Goal: Information Seeking & Learning: Learn about a topic

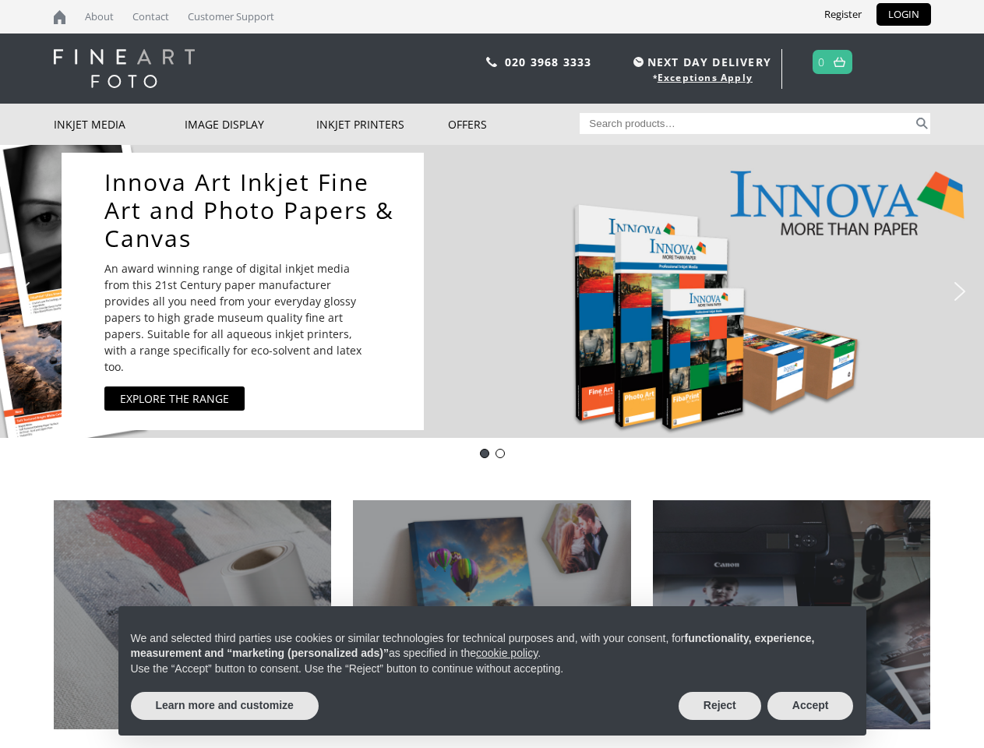
click at [492, 374] on div "Innova Art Inkjet Fine Art and Photo Papers & Canvas An award winning range of …" at bounding box center [488, 291] width 853 height 293
click at [492, 291] on div "Innova Art Inkjet Fine Art and Photo Papers & Canvas An award winning range of …" at bounding box center [488, 291] width 853 height 293
click at [488, 291] on div "Innova Art Inkjet Fine Art and Photo Papers & Canvas An award winning range of …" at bounding box center [488, 291] width 853 height 293
click at [242, 291] on p "An award winning range of digital inkjet media from this 21st Century paper man…" at bounding box center [240, 317] width 273 height 115
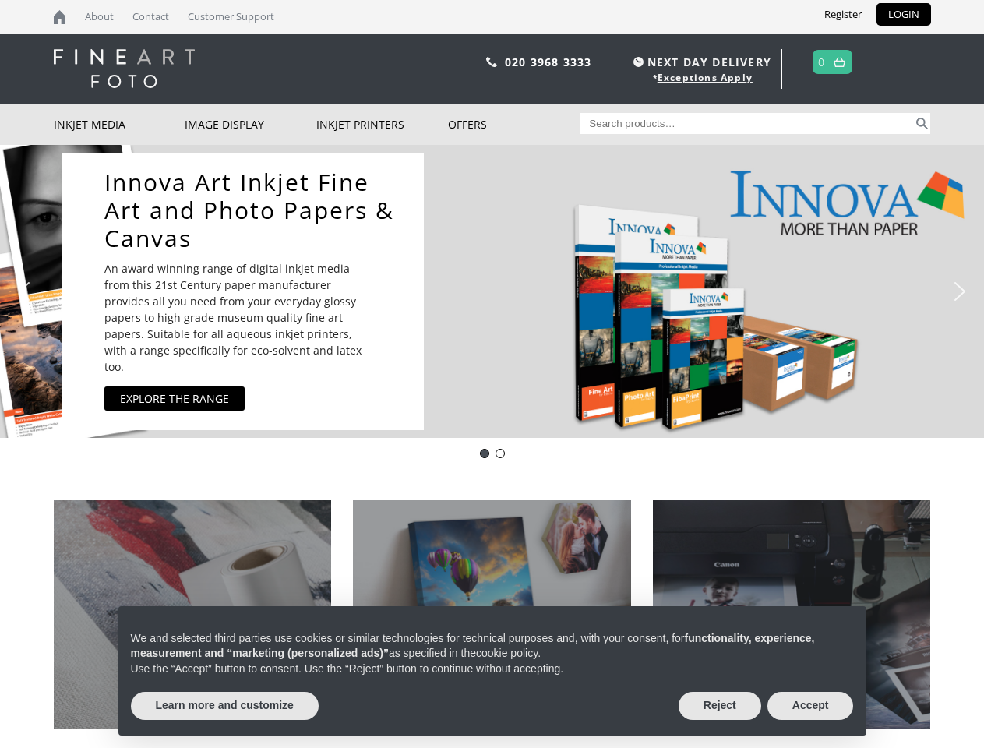
click at [24, 291] on img "previous arrow" at bounding box center [24, 291] width 25 height 25
click at [960, 291] on img "next arrow" at bounding box center [959, 291] width 25 height 25
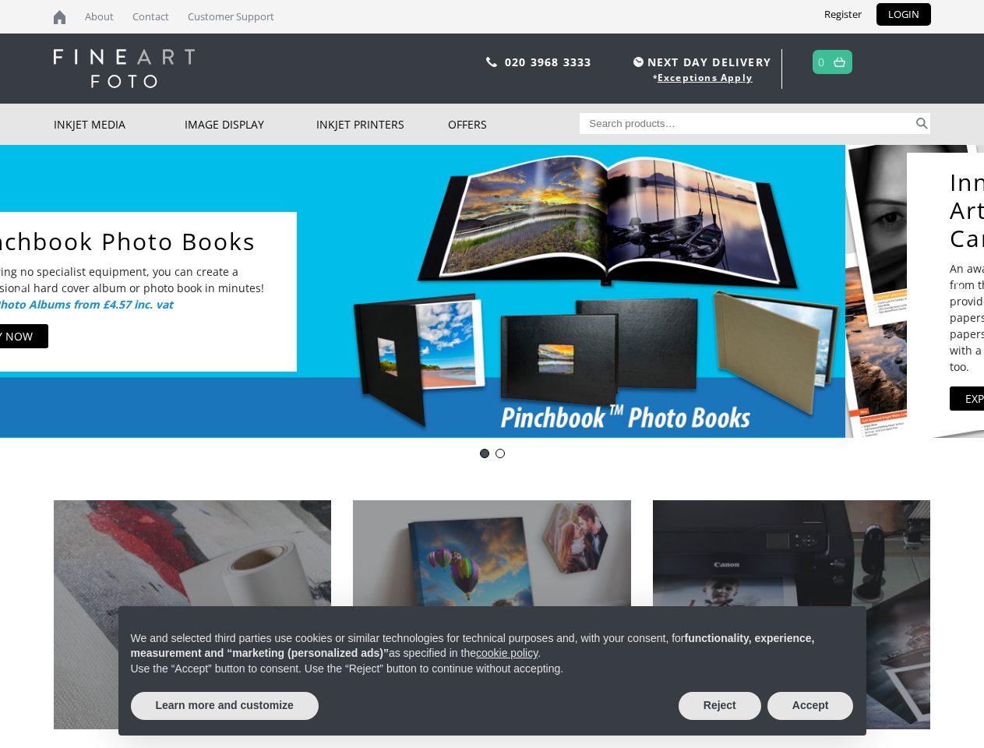
click at [485, 453] on div "Innova-general" at bounding box center [484, 453] width 9 height 9
click at [500, 453] on div "pinch book" at bounding box center [499, 453] width 9 height 9
